Goal: Task Accomplishment & Management: Complete application form

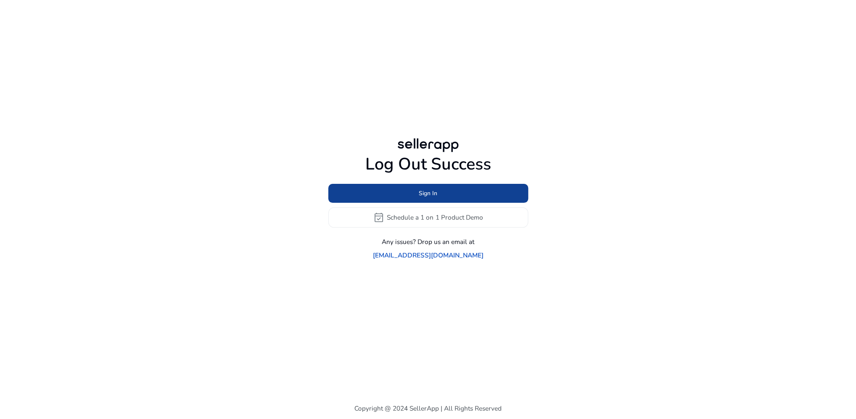
click at [429, 198] on span "Sign In" at bounding box center [428, 193] width 19 height 9
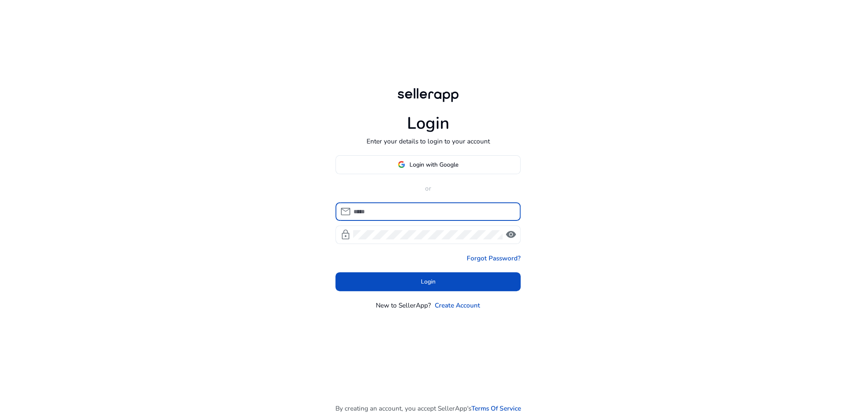
click at [390, 212] on input at bounding box center [433, 211] width 160 height 9
click at [389, 213] on input at bounding box center [433, 211] width 160 height 9
click at [391, 211] on input "**********" at bounding box center [433, 211] width 160 height 9
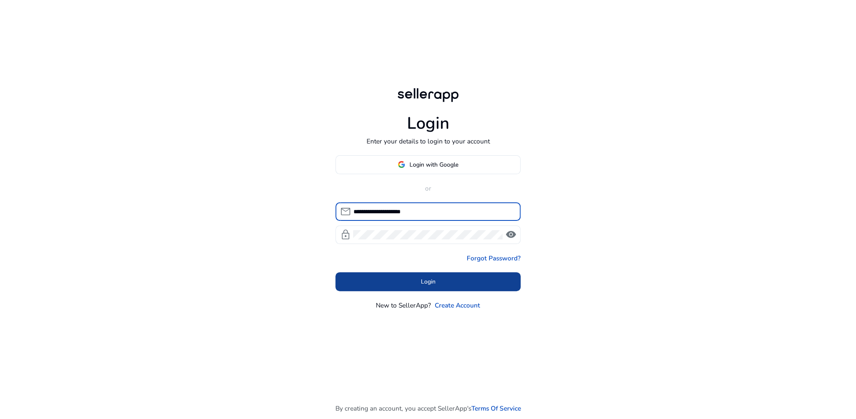
type input "**********"
click at [429, 275] on span at bounding box center [428, 282] width 185 height 20
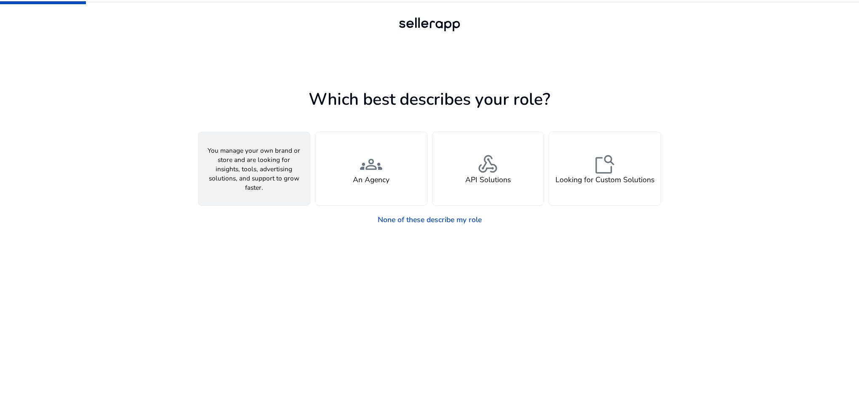
click at [265, 166] on span "person" at bounding box center [254, 165] width 22 height 22
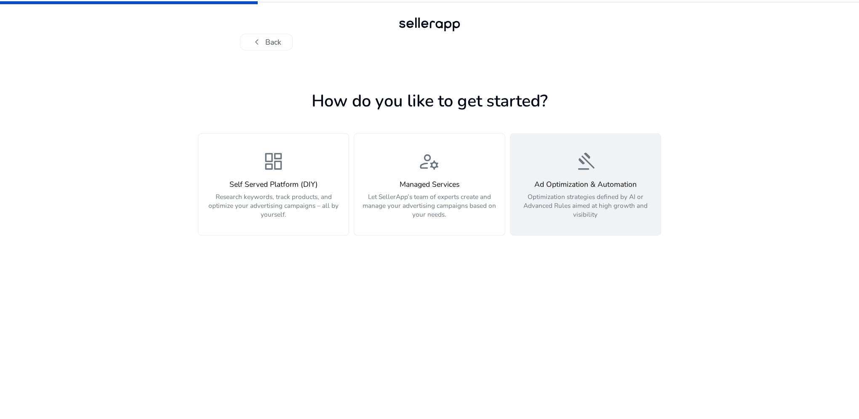
click at [582, 163] on span "gavel" at bounding box center [585, 162] width 22 height 22
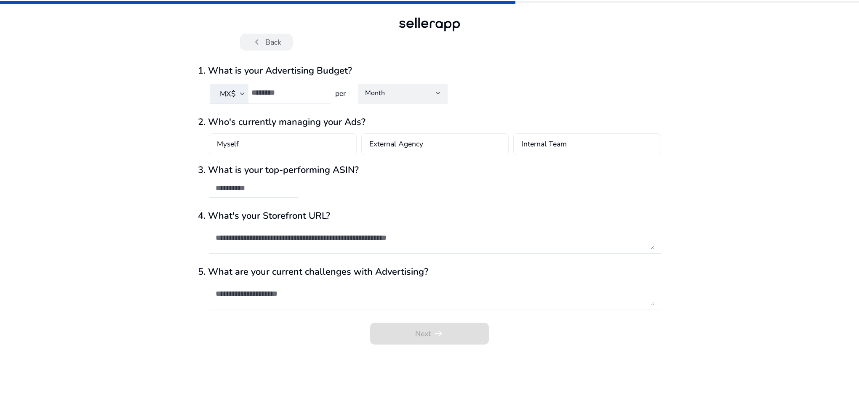
click at [272, 43] on button "chevron_left Back" at bounding box center [266, 42] width 53 height 17
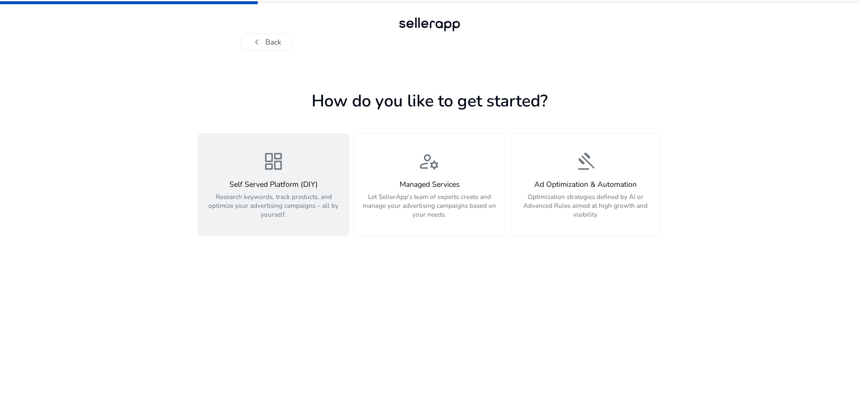
click at [304, 183] on h4 "Self Served Platform (DIY)" at bounding box center [273, 184] width 139 height 9
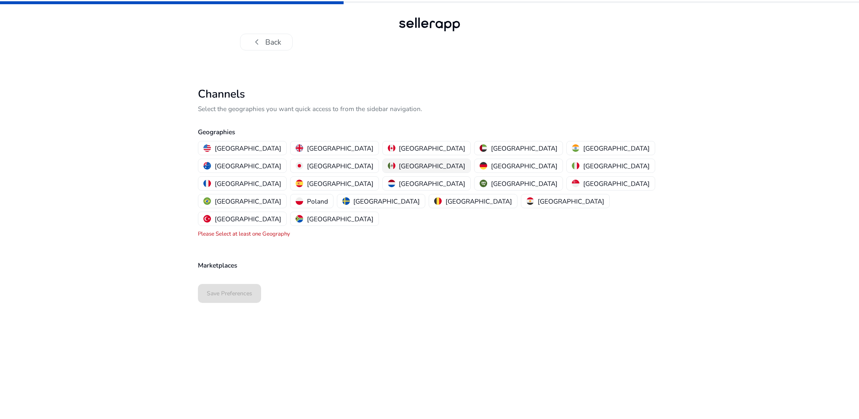
click at [466, 162] on div "[GEOGRAPHIC_DATA]" at bounding box center [427, 166] width 78 height 9
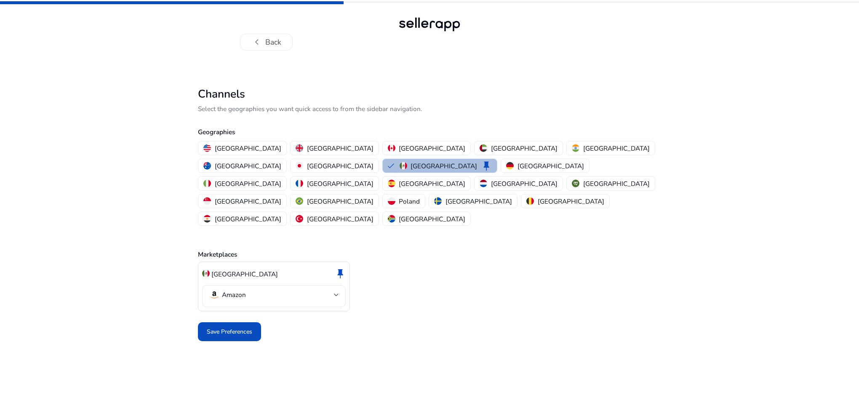
click at [295, 290] on mat-select-trigger "Amazon" at bounding box center [271, 295] width 125 height 11
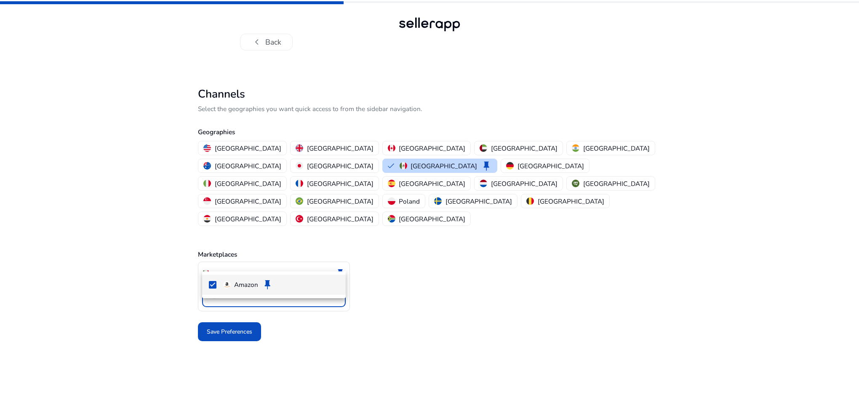
click at [242, 286] on p "Amazon" at bounding box center [246, 284] width 24 height 9
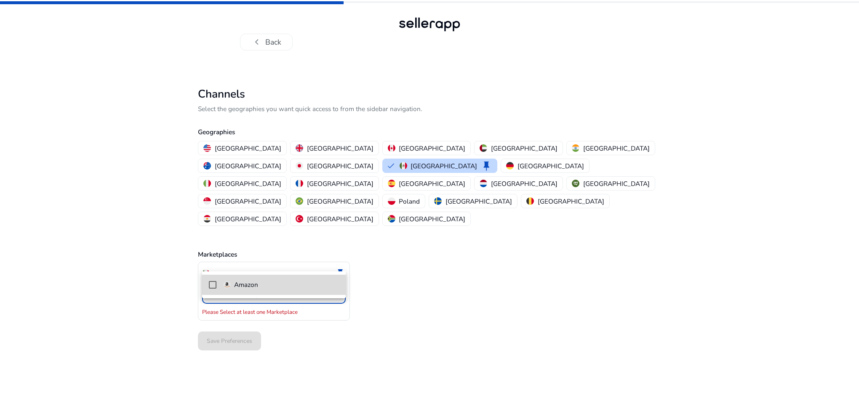
click at [246, 287] on p "Amazon" at bounding box center [246, 284] width 24 height 9
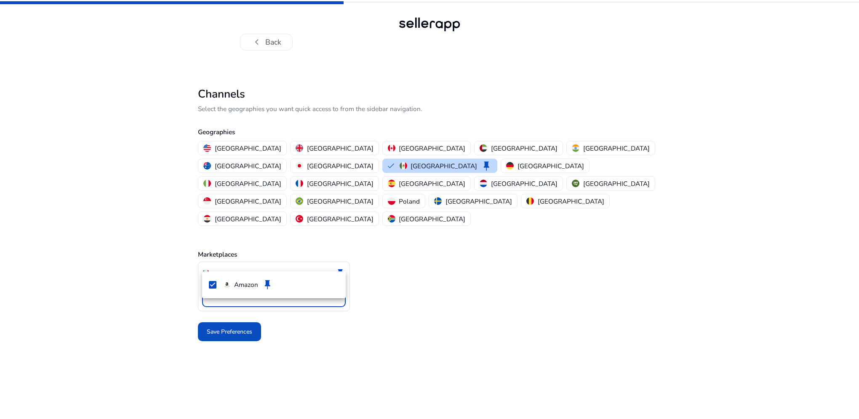
click at [242, 302] on div at bounding box center [429, 209] width 859 height 419
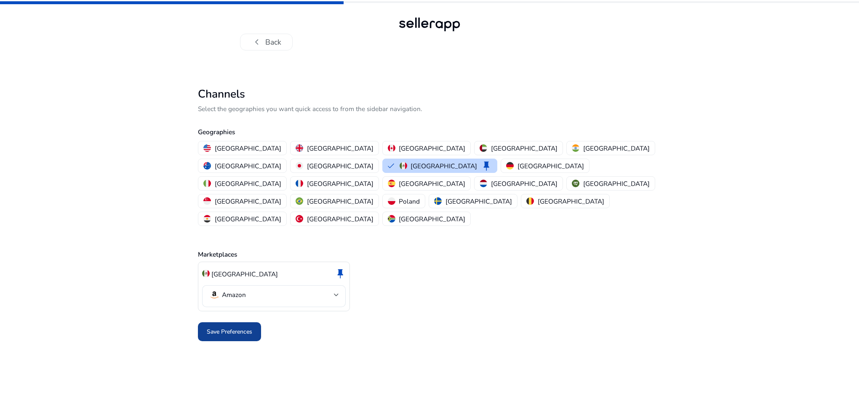
click at [243, 322] on span at bounding box center [229, 332] width 63 height 20
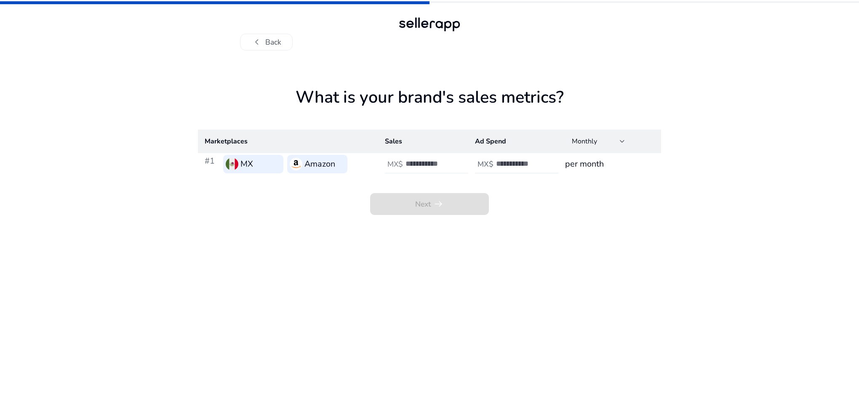
click at [416, 163] on input "number" at bounding box center [433, 163] width 57 height 9
type input "********"
drag, startPoint x: 533, startPoint y: 161, endPoint x: 448, endPoint y: 157, distance: 84.7
click at [448, 157] on tr "#1 MX Amazon MX$ ******** MX$ ****** per month" at bounding box center [429, 164] width 463 height 22
type input "*******"
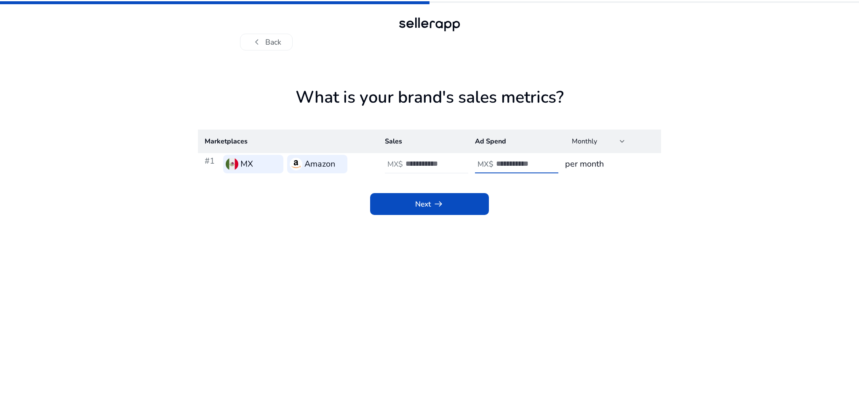
click at [431, 205] on app-icon "arrow_right_alt" at bounding box center [437, 204] width 13 height 11
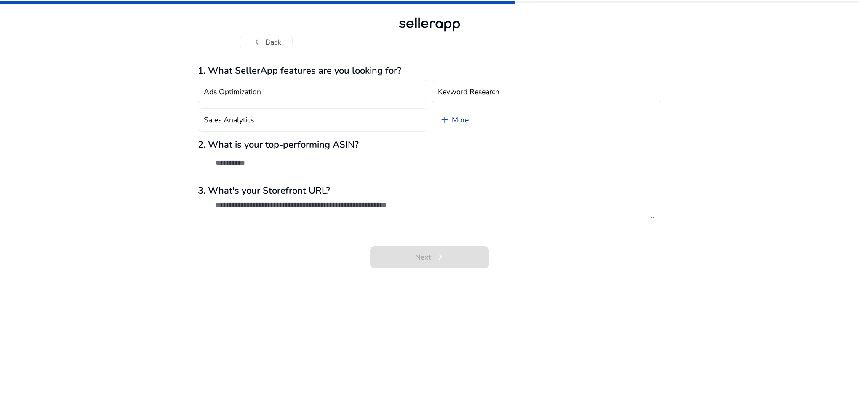
click at [460, 122] on link "add More" at bounding box center [454, 120] width 45 height 24
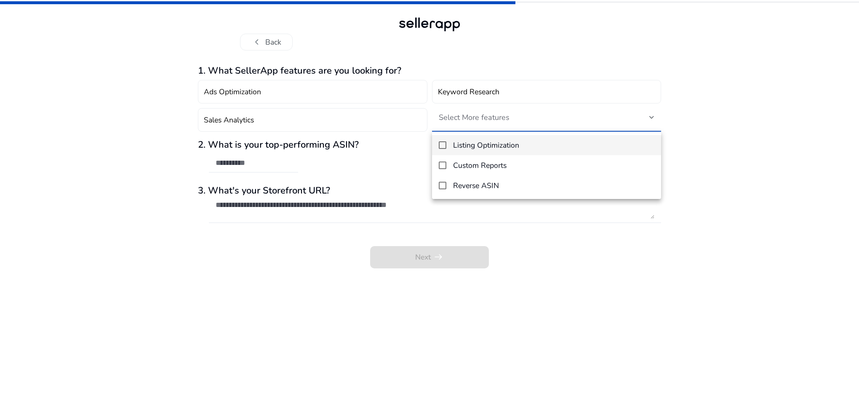
click at [463, 145] on h4 "Listing Optimization" at bounding box center [486, 145] width 66 height 9
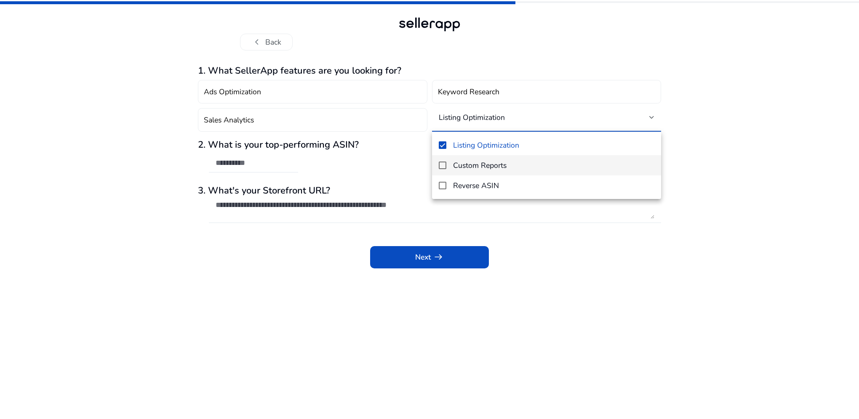
click at [445, 167] on mat-pseudo-checkbox at bounding box center [443, 166] width 8 height 8
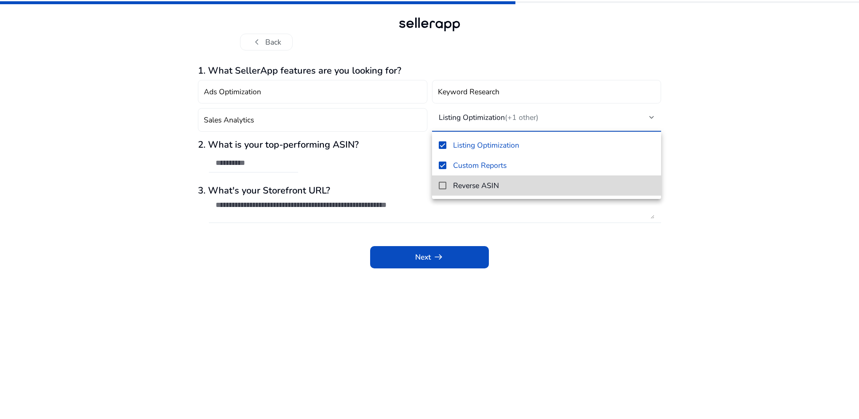
click at [444, 187] on mat-pseudo-checkbox at bounding box center [443, 186] width 8 height 8
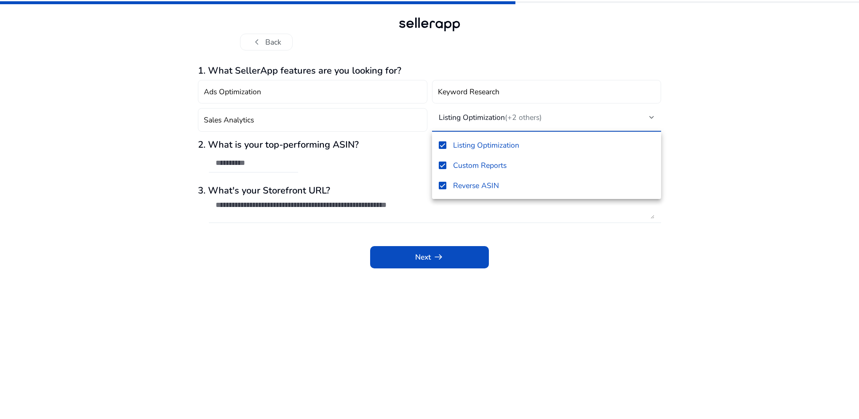
click at [540, 247] on div at bounding box center [429, 209] width 859 height 419
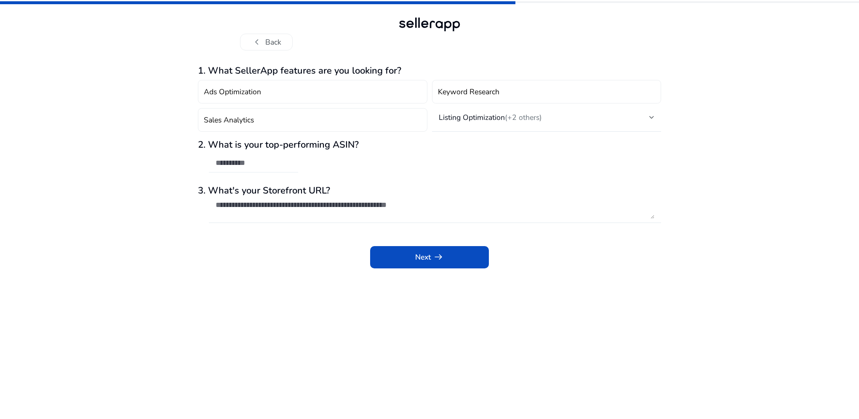
click at [269, 170] on div at bounding box center [254, 163] width 76 height 19
click at [254, 165] on input "text" at bounding box center [254, 162] width 76 height 9
paste input "**********"
type input "**********"
click at [437, 261] on span "arrow_right_alt" at bounding box center [438, 257] width 11 height 11
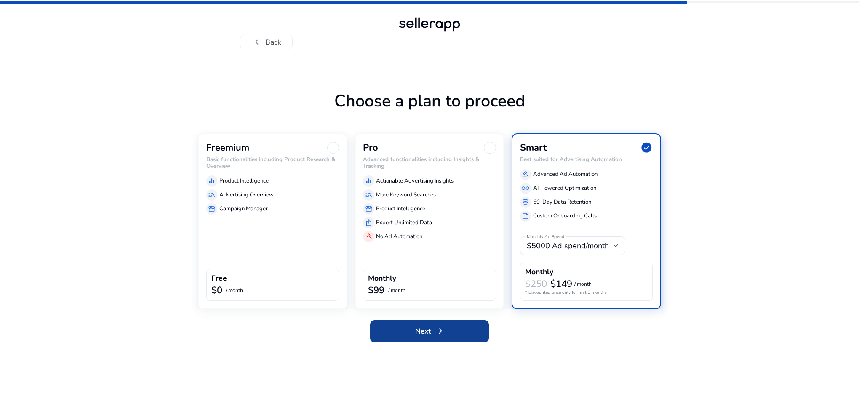
click at [460, 331] on span at bounding box center [429, 332] width 119 height 20
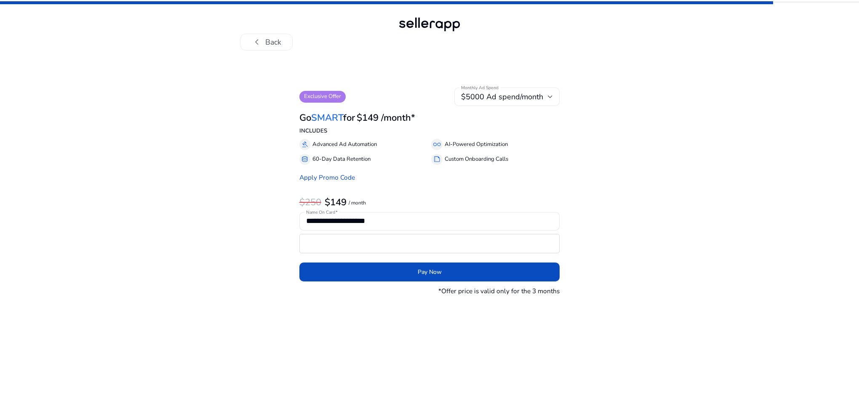
click at [503, 96] on span "$5000 Ad spend/month" at bounding box center [502, 97] width 82 height 10
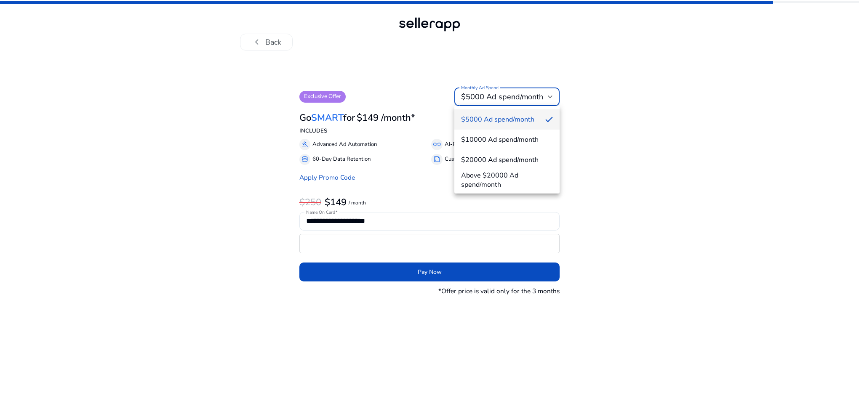
click at [474, 64] on div at bounding box center [429, 209] width 859 height 419
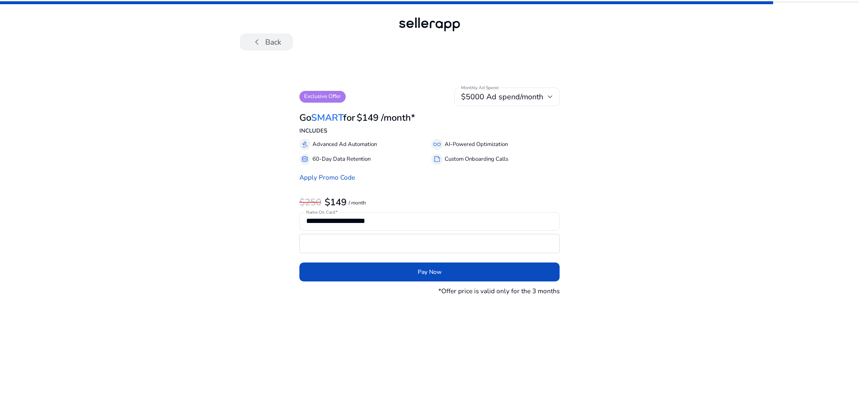
click at [264, 42] on button "chevron_left Back" at bounding box center [266, 42] width 53 height 17
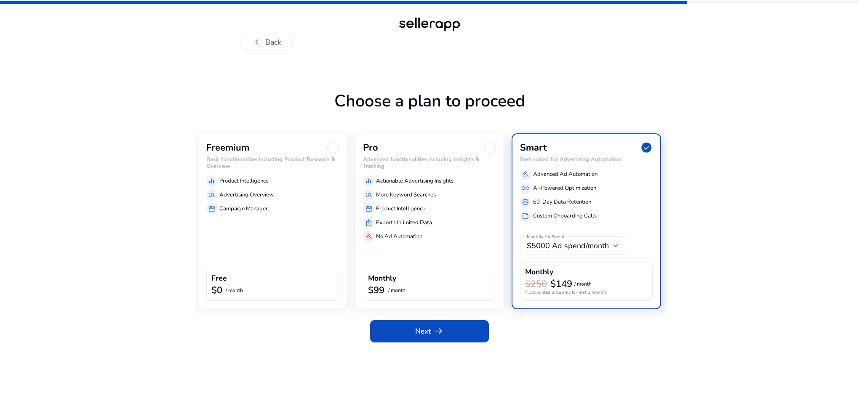
click at [303, 197] on div "manage_search Advertising Overview" at bounding box center [272, 194] width 133 height 11
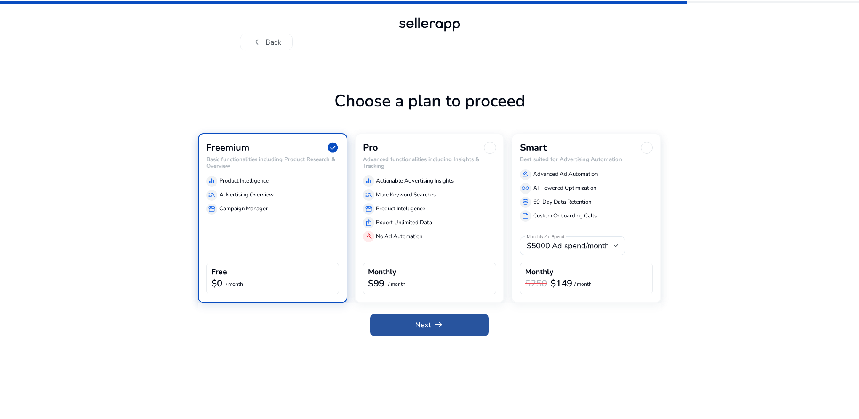
click at [423, 324] on span "Next arrow_right_alt" at bounding box center [429, 325] width 28 height 11
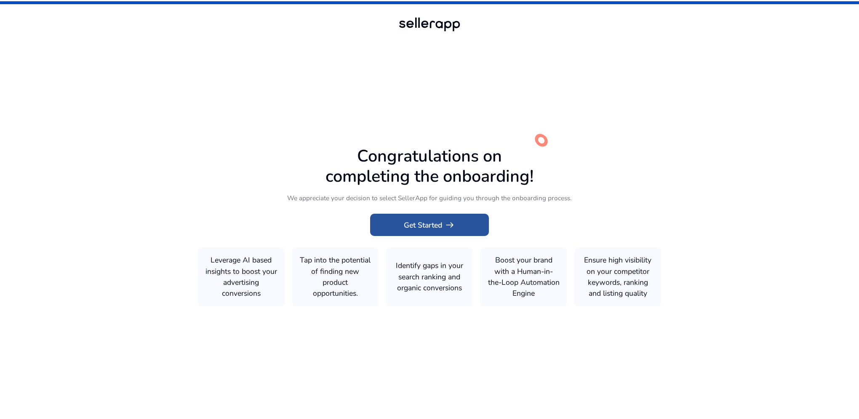
click at [438, 227] on span "Get Started arrow_right_alt" at bounding box center [429, 225] width 51 height 11
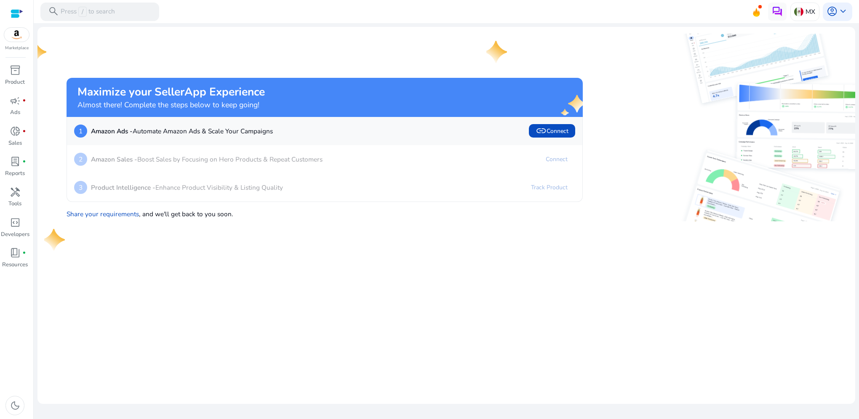
click at [478, 251] on mat-card "Maximize your SellerApp Experience Almost there! Complete the steps below to ke…" at bounding box center [446, 215] width 818 height 377
drag, startPoint x: 691, startPoint y: 67, endPoint x: 608, endPoint y: 61, distance: 83.6
click at [691, 67] on img at bounding box center [719, 71] width 258 height 75
click at [14, 74] on span "inventory_2" at bounding box center [15, 70] width 11 height 11
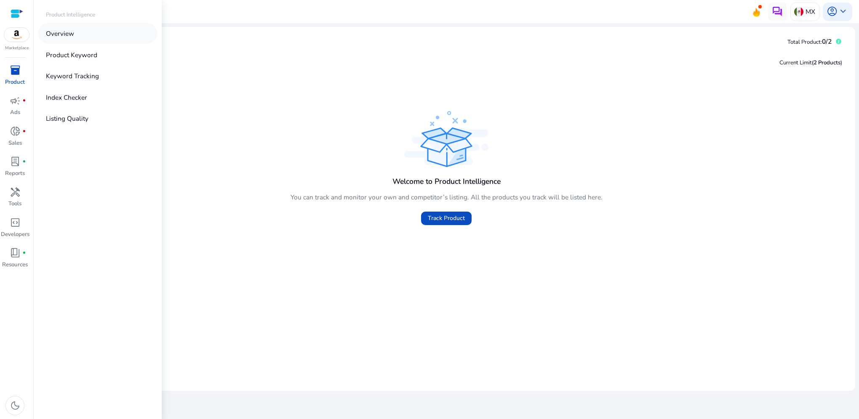
click at [79, 32] on link "Overview" at bounding box center [97, 33] width 119 height 21
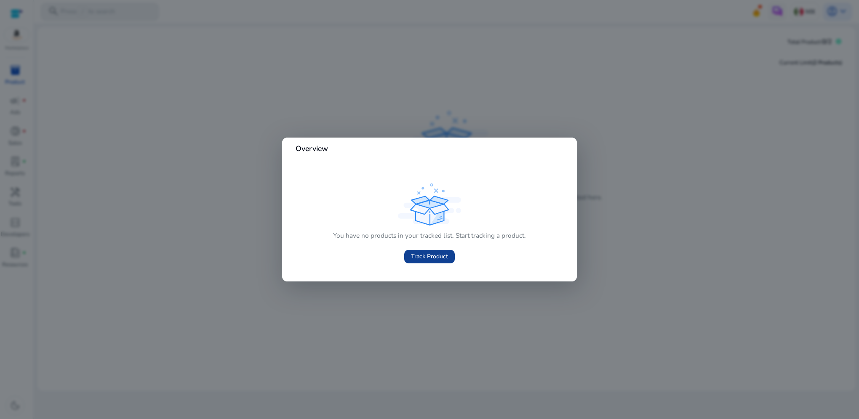
click at [443, 256] on span "Track Product" at bounding box center [429, 256] width 37 height 9
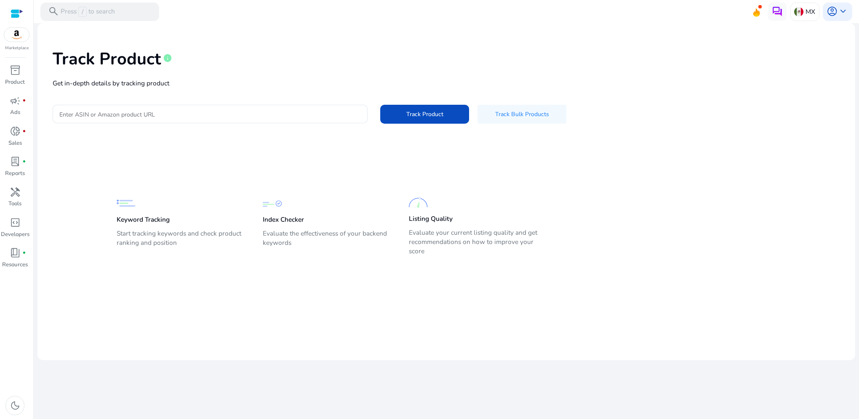
click at [141, 111] on div "Track Product info Get in-depth details by tracking product Enter ASIN or Amazo…" at bounding box center [446, 85] width 804 height 111
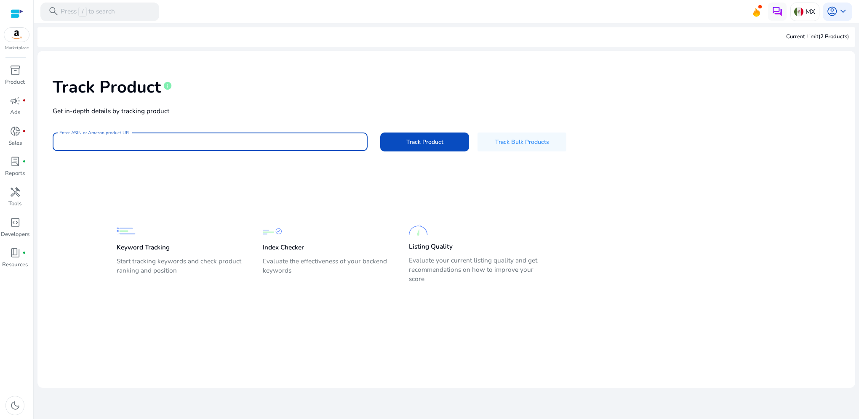
paste input "**********"
type input "**********"
click at [451, 144] on span at bounding box center [424, 142] width 89 height 20
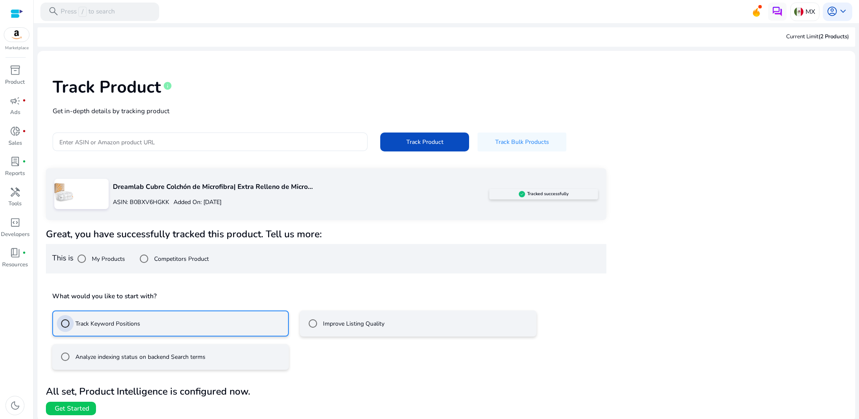
scroll to position [2, 0]
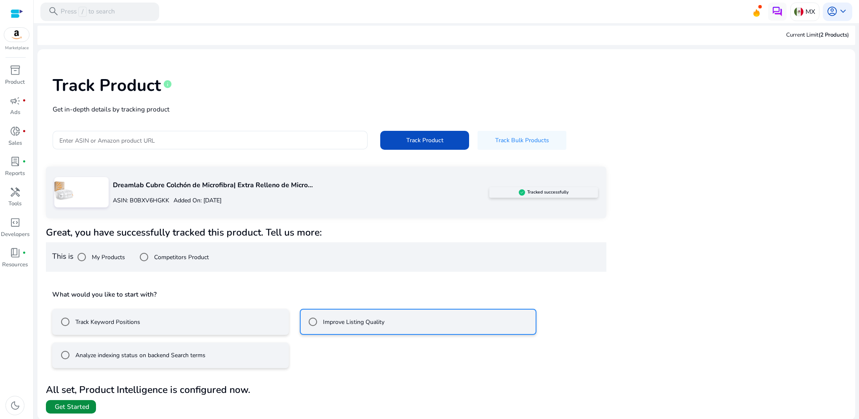
click at [58, 407] on span "Get Started" at bounding box center [72, 406] width 35 height 9
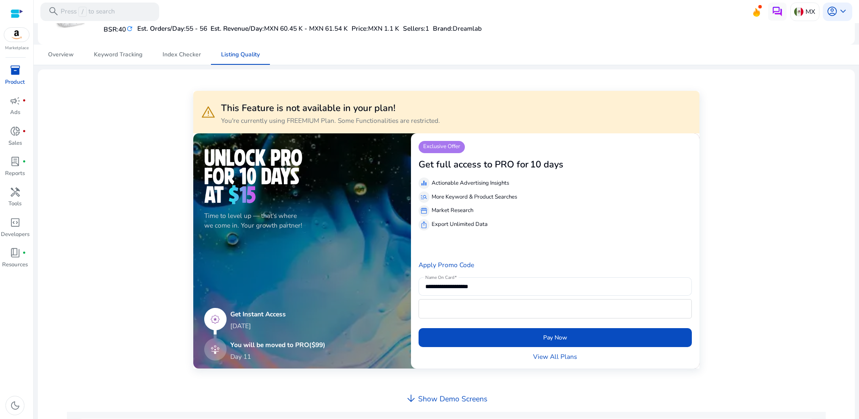
scroll to position [610, 0]
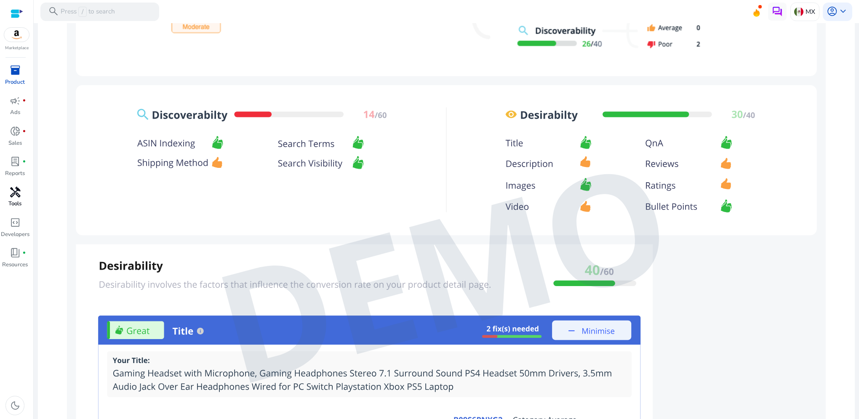
click at [12, 194] on span "handyman" at bounding box center [15, 192] width 11 height 11
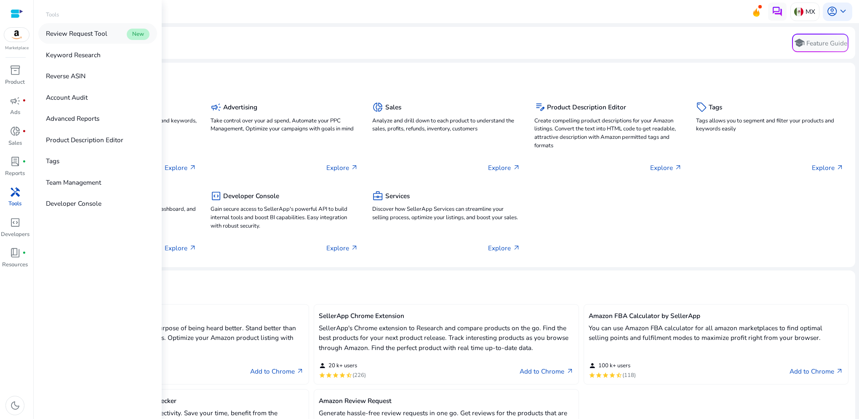
click at [96, 34] on p "Review Request Tool" at bounding box center [76, 34] width 61 height 10
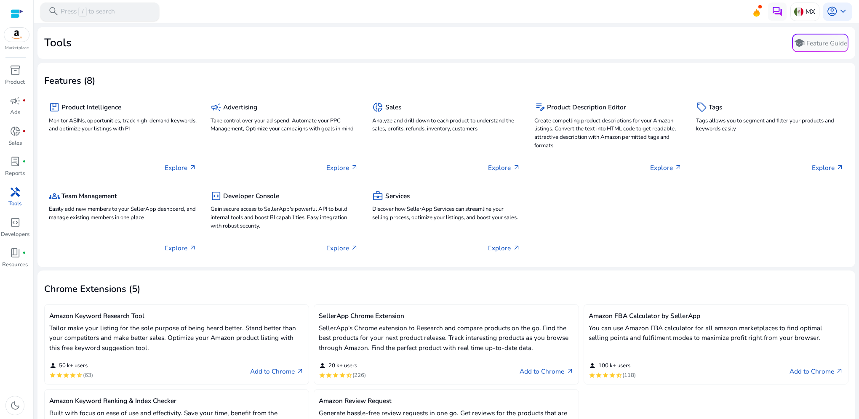
click at [104, 7] on p "Press / to search" at bounding box center [88, 12] width 54 height 10
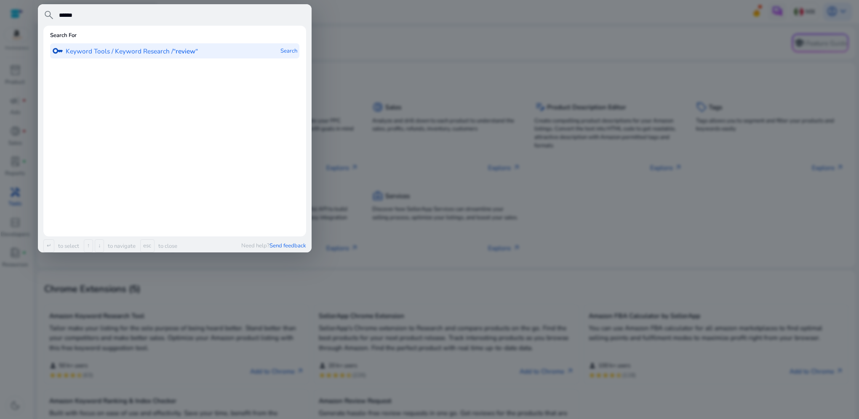
type input "******"
click at [559, 66] on div at bounding box center [429, 209] width 859 height 419
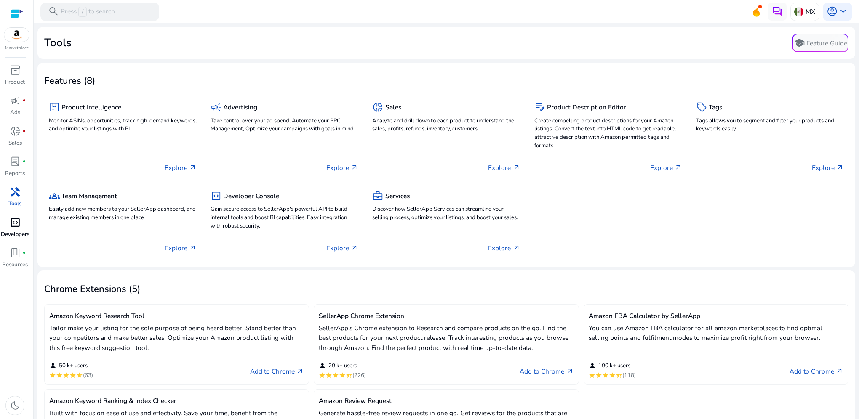
click at [14, 227] on span "code_blocks" at bounding box center [15, 222] width 11 height 11
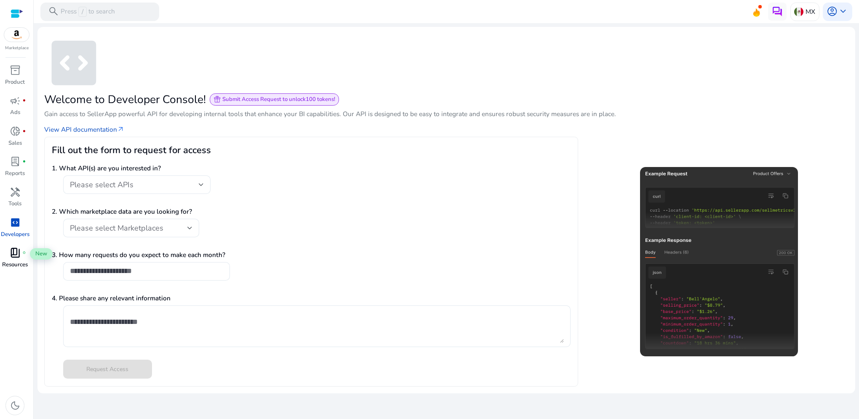
click at [16, 258] on span "book_4" at bounding box center [15, 253] width 11 height 11
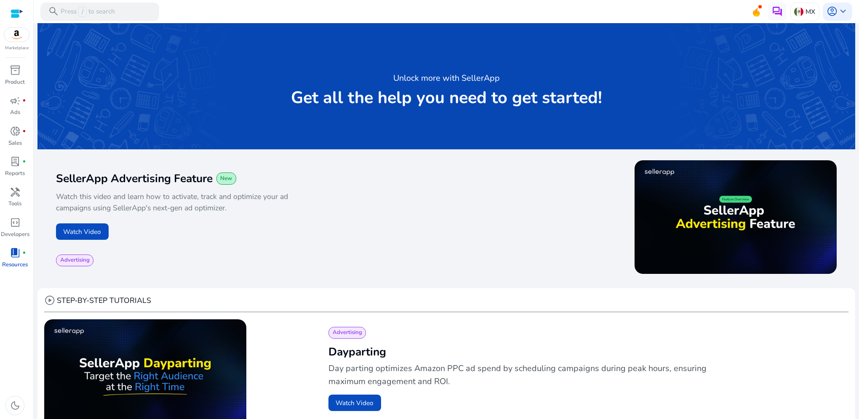
scroll to position [42, 0]
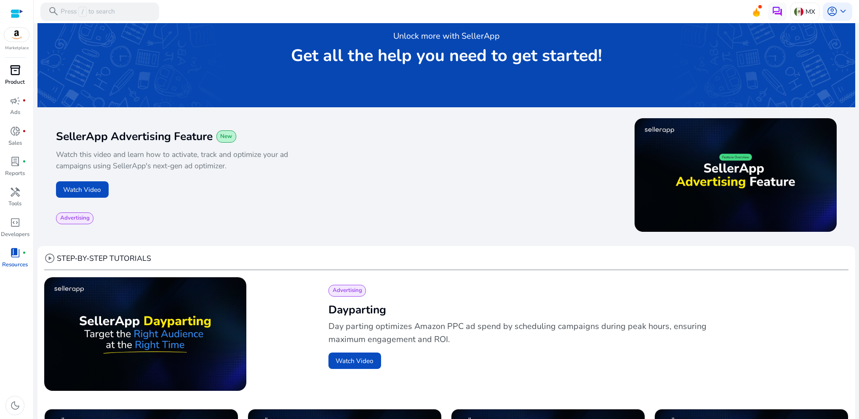
click at [11, 78] on p "Product" at bounding box center [15, 82] width 20 height 8
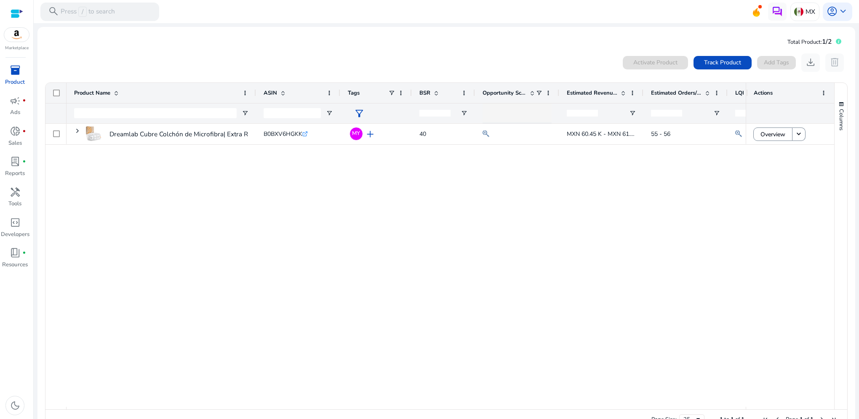
click at [419, 264] on div "Dreamlab Cubre Colchón de Microfibra| Extra Relleno de Microfibras... B0BXV6HGK…" at bounding box center [406, 265] width 679 height 283
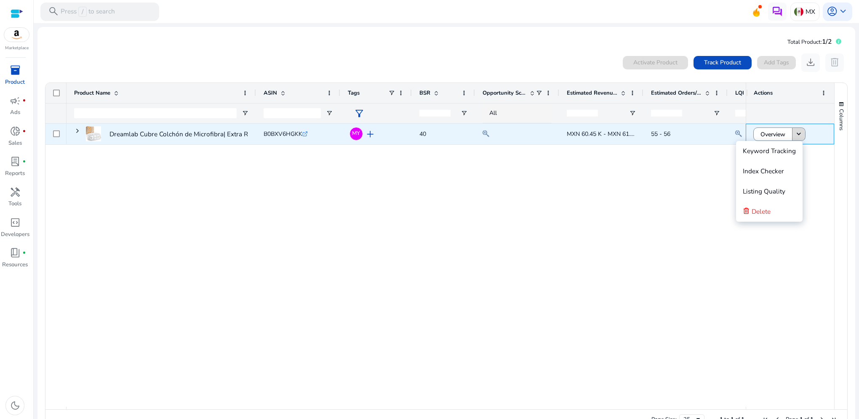
click at [801, 136] on span at bounding box center [798, 134] width 13 height 20
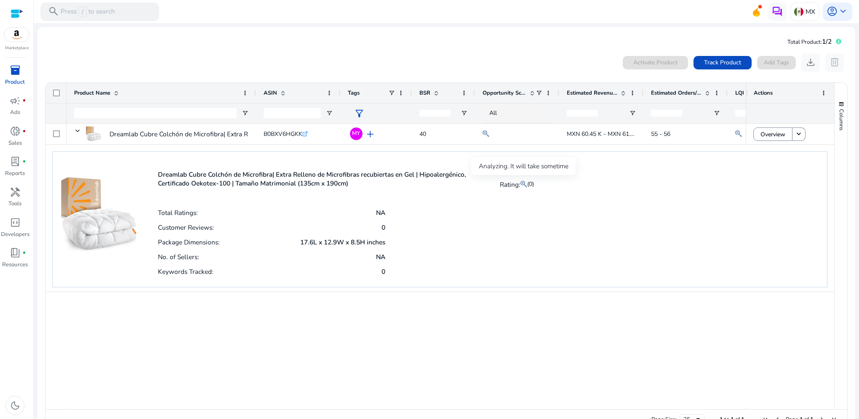
click at [522, 184] on mat-icon at bounding box center [523, 184] width 7 height 11
click at [530, 184] on span "(0)" at bounding box center [530, 184] width 7 height 8
click at [524, 184] on mat-icon at bounding box center [523, 184] width 7 height 11
click at [523, 184] on mat-icon at bounding box center [523, 184] width 7 height 11
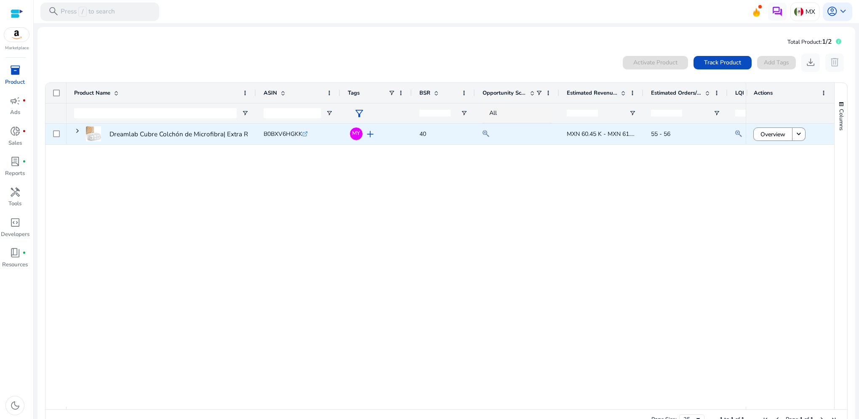
click at [501, 135] on div at bounding box center [516, 133] width 69 height 11
